Goal: Information Seeking & Learning: Understand process/instructions

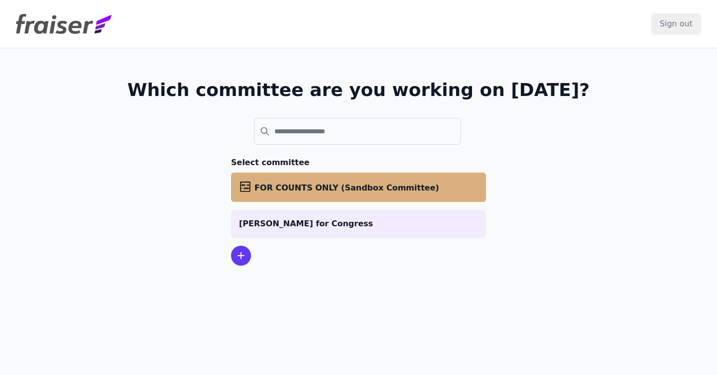
click at [385, 189] on span "FOR COUNTS ONLY (Sandbox Committee)" at bounding box center [346, 187] width 185 height 9
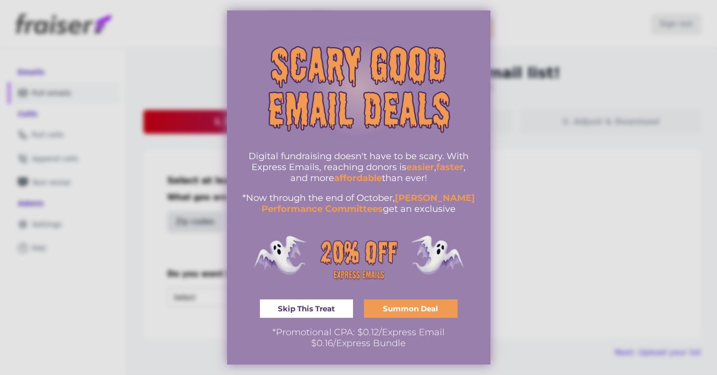
click at [518, 241] on div at bounding box center [358, 187] width 717 height 375
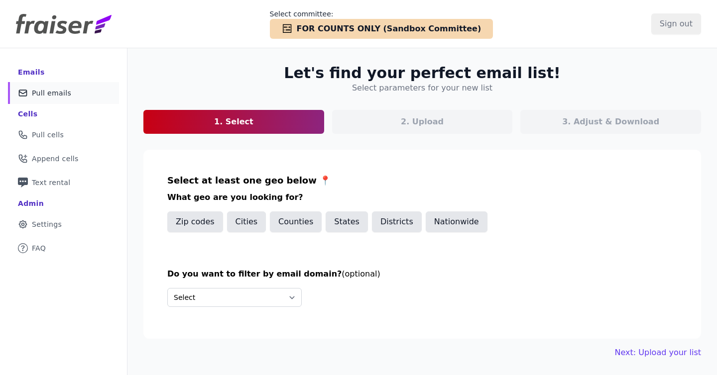
click at [90, 94] on link "Mail Icon Outline of a mail envelope Pull emails" at bounding box center [63, 93] width 111 height 22
click at [463, 223] on button "Nationwide" at bounding box center [457, 222] width 62 height 21
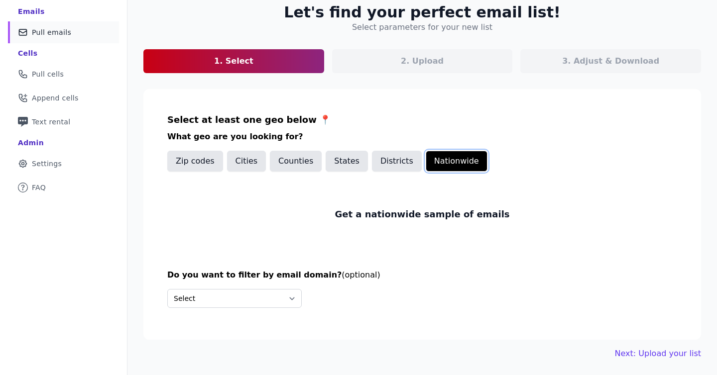
scroll to position [61, 0]
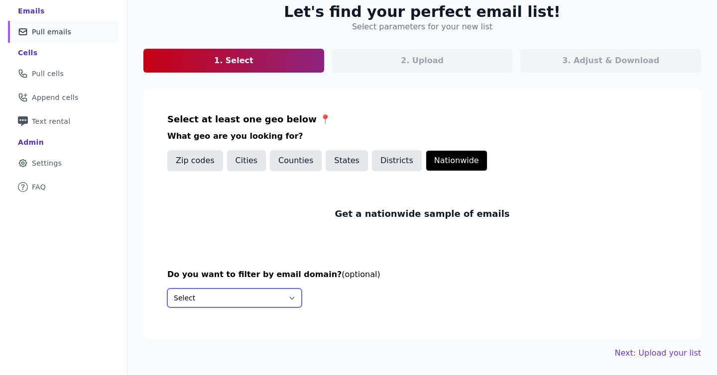
click at [274, 299] on select "Select Include only these domains Include none of these domains" at bounding box center [234, 298] width 134 height 19
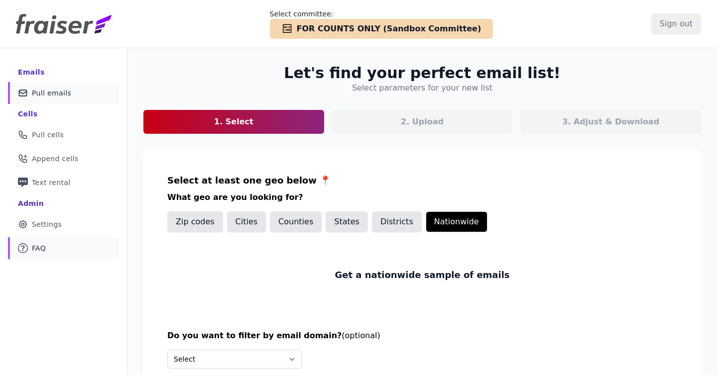
click at [49, 248] on link "Mail Icon Outline of a question FAQ" at bounding box center [63, 249] width 111 height 22
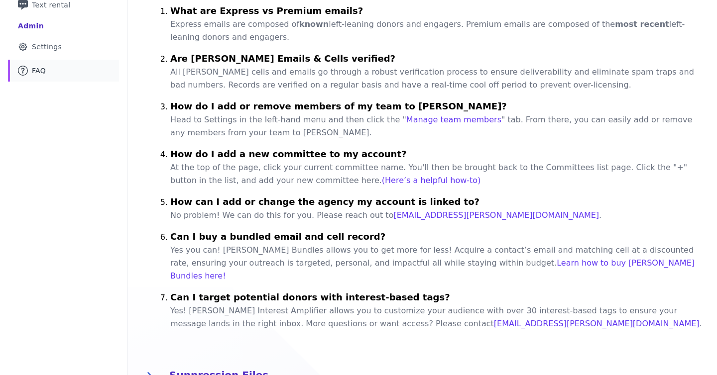
scroll to position [229, 0]
